Goal: Information Seeking & Learning: Learn about a topic

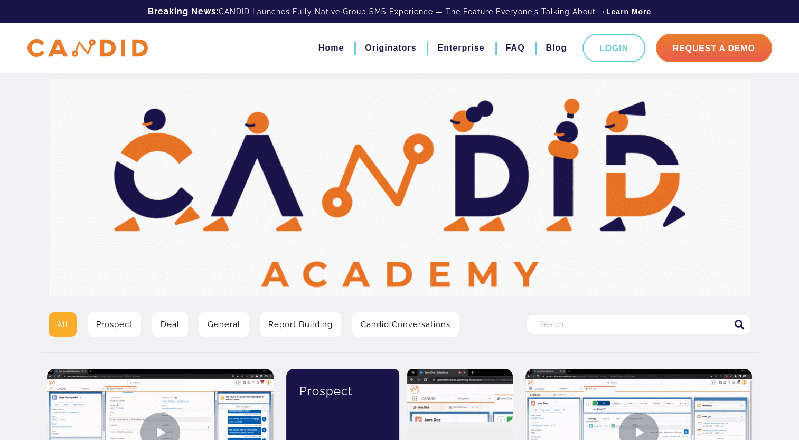
click at [221, 322] on link "General" at bounding box center [224, 325] width 50 height 24
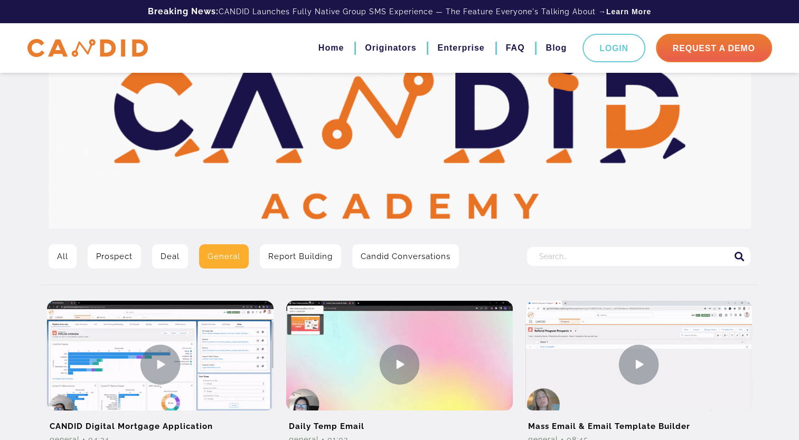
scroll to position [85, 0]
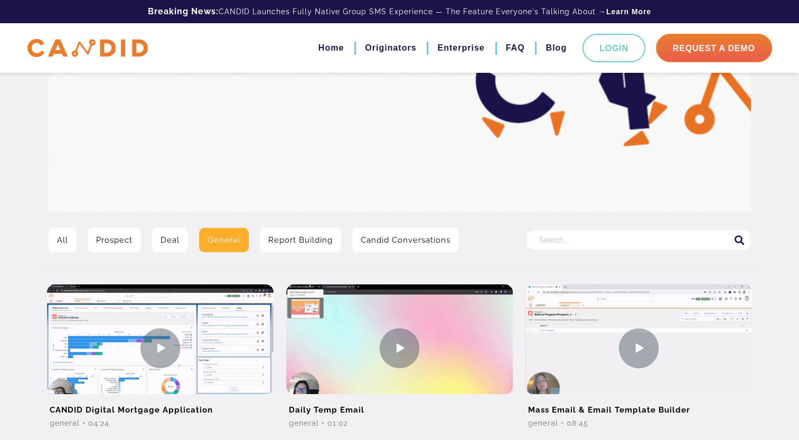
click at [588, 242] on input "Search for:" at bounding box center [638, 240] width 223 height 19
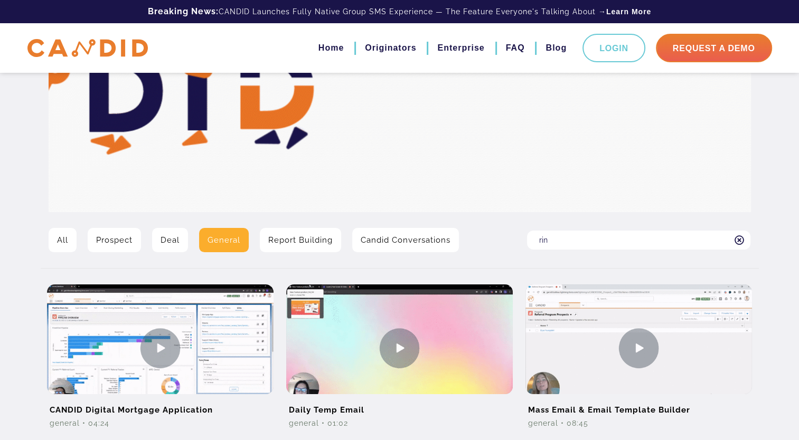
type input "rin"
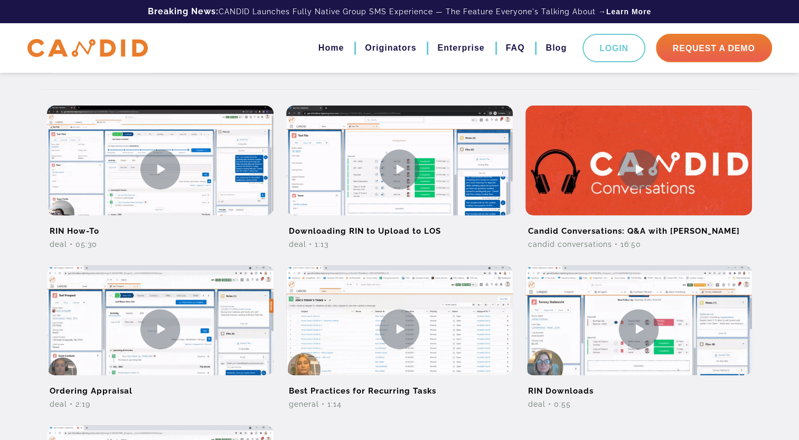
scroll to position [275, 0]
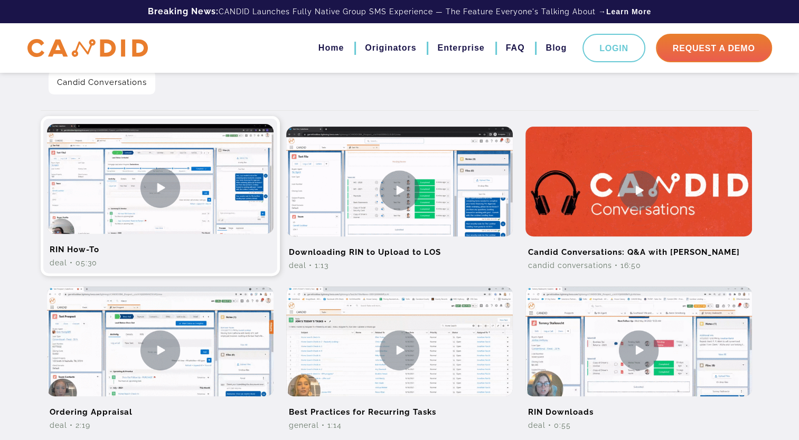
click at [152, 190] on img at bounding box center [160, 187] width 227 height 127
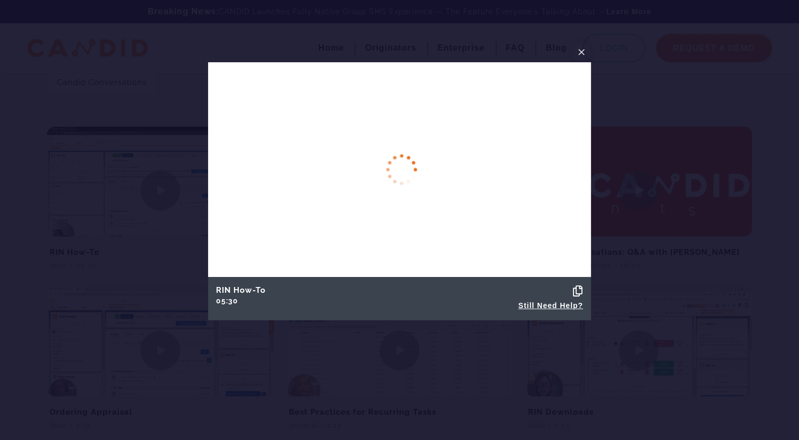
click at [583, 50] on span "×" at bounding box center [581, 52] width 8 height 16
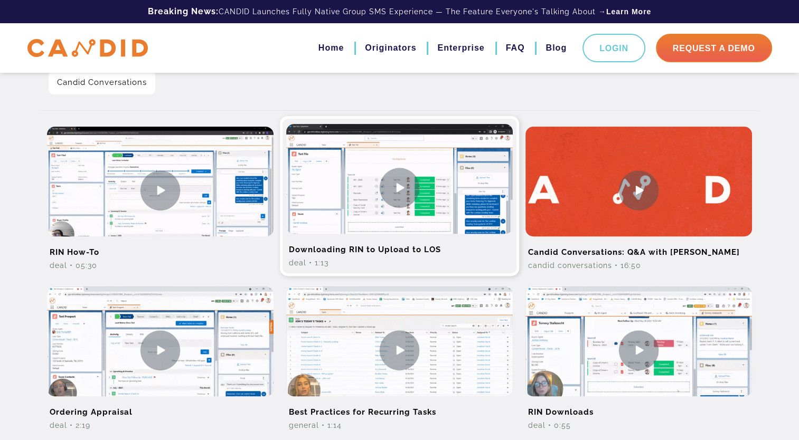
click at [393, 191] on img at bounding box center [399, 187] width 227 height 127
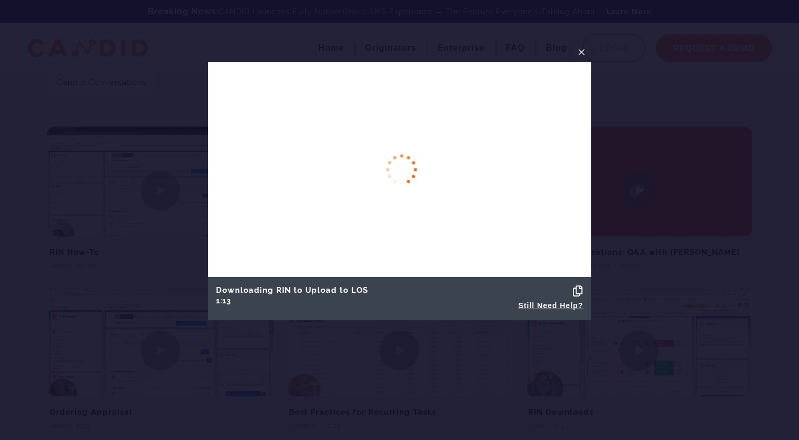
click at [583, 53] on span "×" at bounding box center [581, 52] width 8 height 16
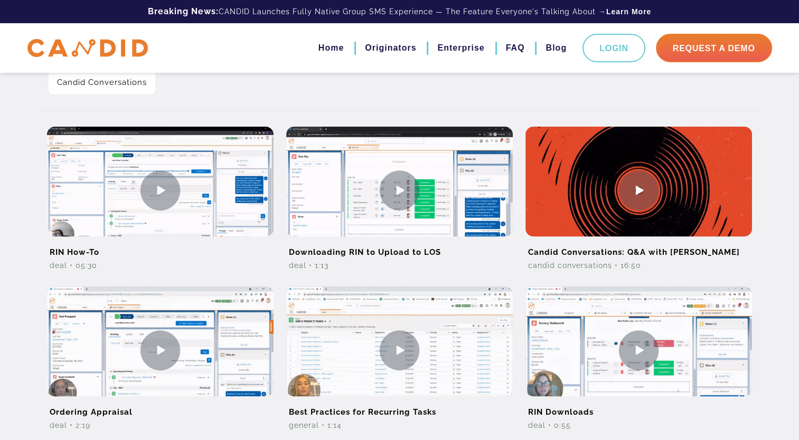
click at [17, 231] on div "Search All Prospect Deal General Report Building Candid Conversations Search fo…" at bounding box center [399, 175] width 799 height 900
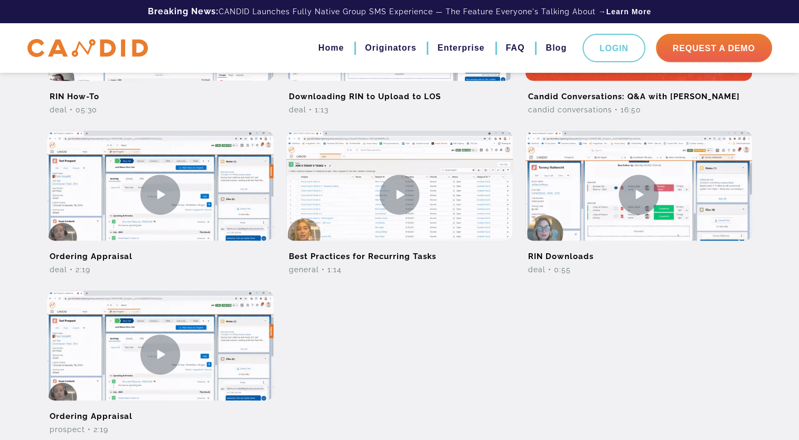
scroll to position [444, 0]
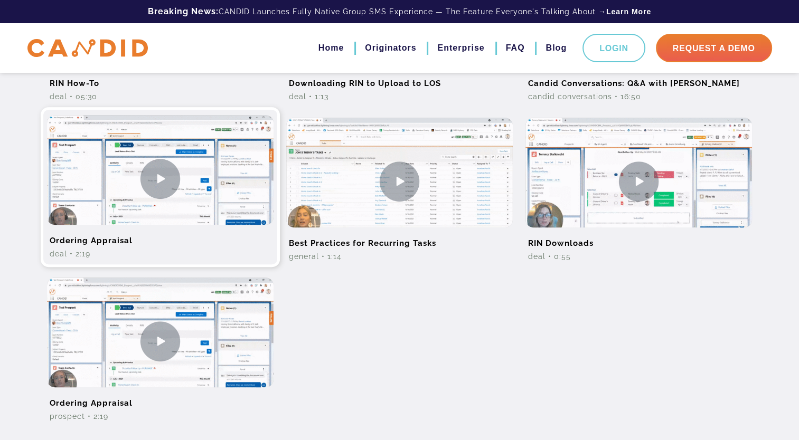
click at [182, 171] on img at bounding box center [160, 178] width 227 height 127
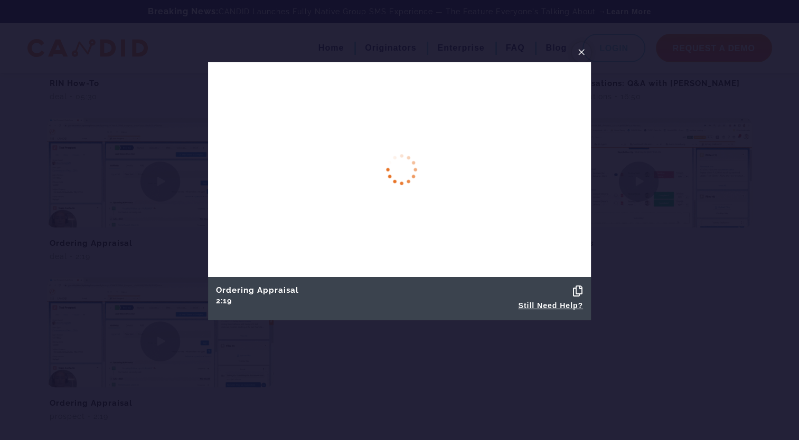
click at [579, 53] on span "×" at bounding box center [581, 52] width 8 height 16
